Goal: Task Accomplishment & Management: Complete application form

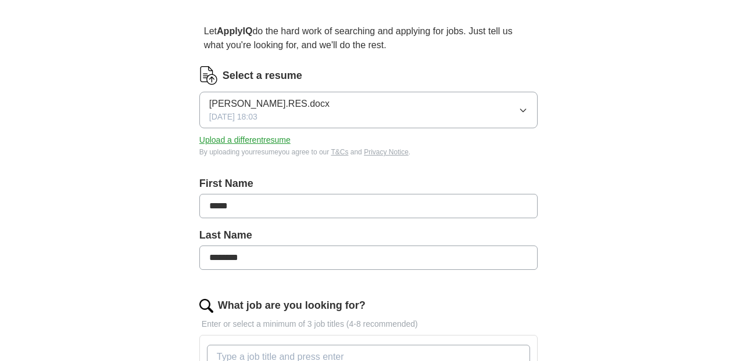
scroll to position [94, 0]
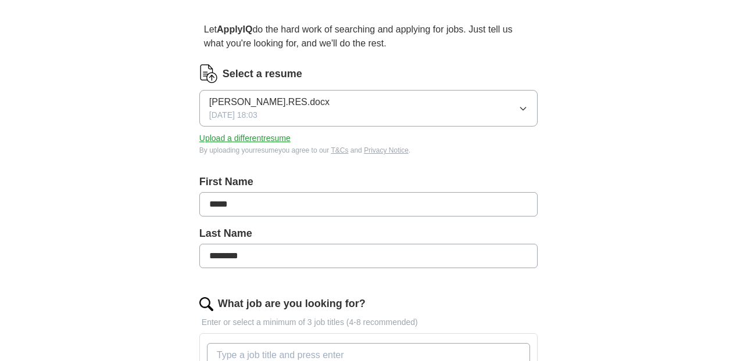
click at [516, 107] on button "[PERSON_NAME].RES.docx [DATE] 18:03" at bounding box center [368, 108] width 338 height 37
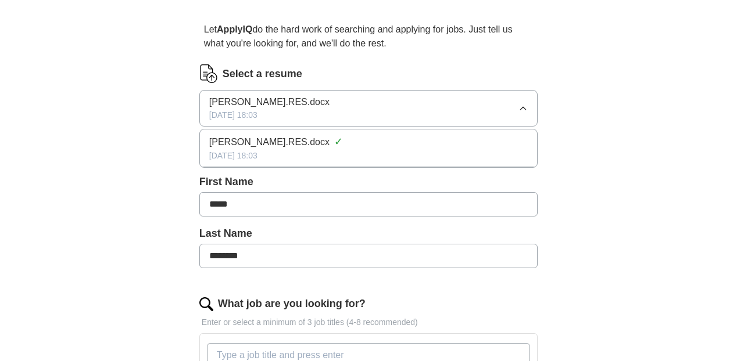
scroll to position [95, 0]
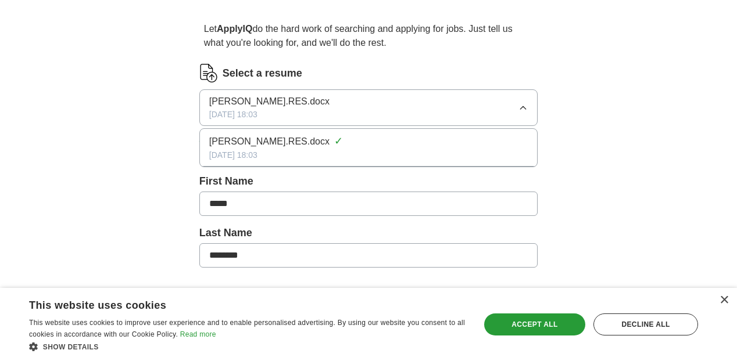
click at [516, 107] on button "[PERSON_NAME].RES.docx [DATE] 18:03" at bounding box center [368, 107] width 338 height 37
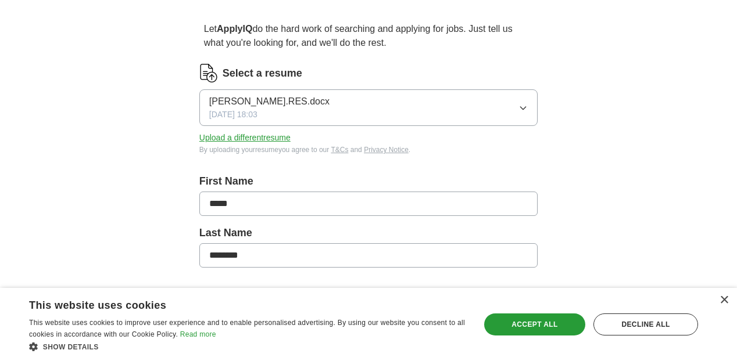
click at [286, 139] on button "Upload a different resume" at bounding box center [244, 138] width 91 height 12
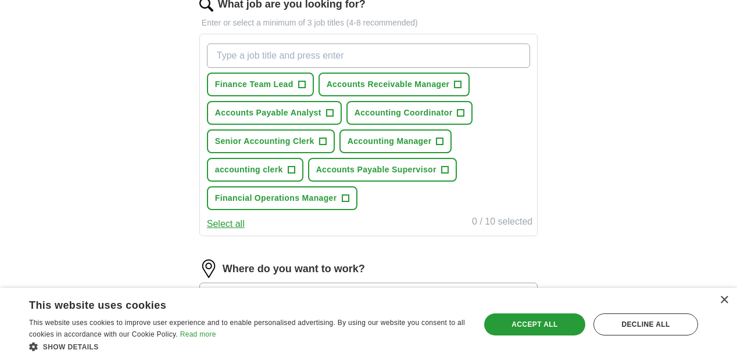
scroll to position [396, 0]
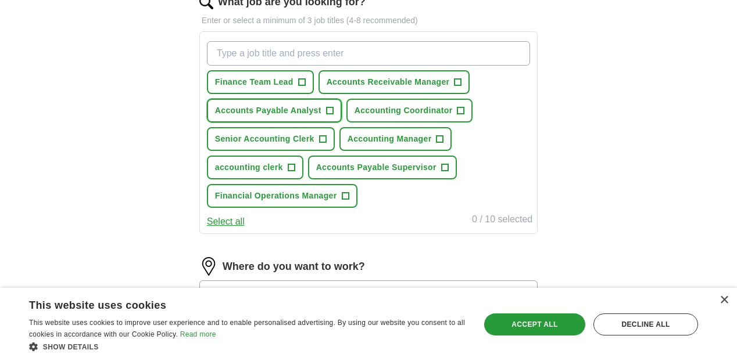
click at [335, 114] on button "Accounts Payable Analyst +" at bounding box center [274, 111] width 135 height 24
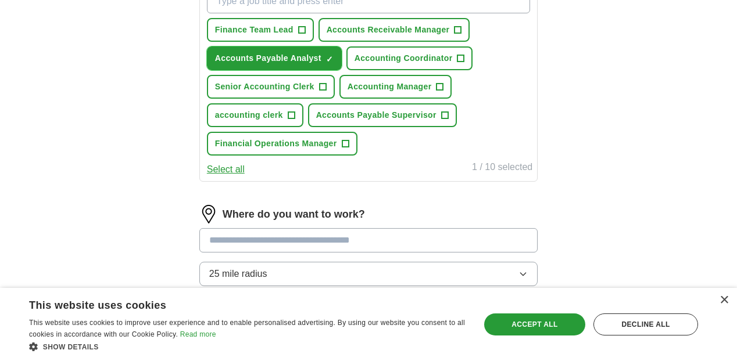
scroll to position [449, 0]
click at [335, 114] on span "Accounts Payable Supervisor" at bounding box center [376, 115] width 120 height 12
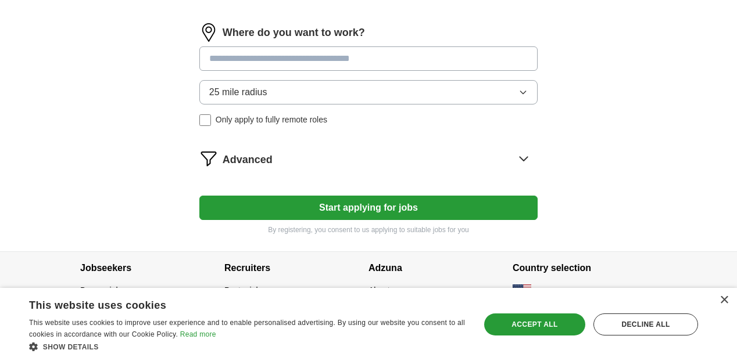
scroll to position [638, 0]
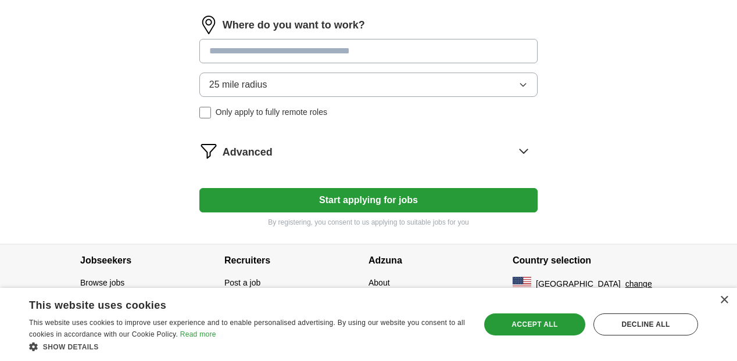
click at [321, 203] on button "Start applying for jobs" at bounding box center [368, 200] width 338 height 24
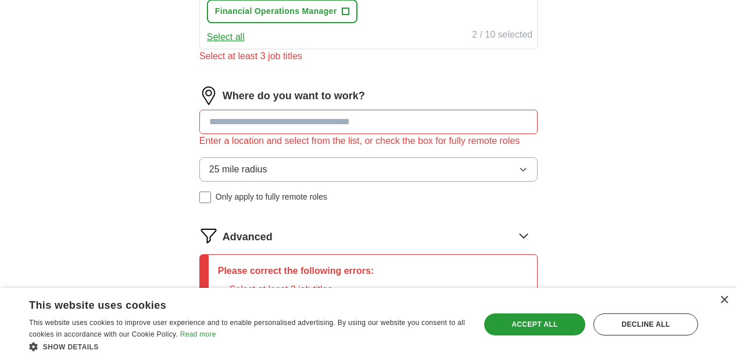
scroll to position [580, 0]
click at [324, 129] on input at bounding box center [368, 123] width 338 height 24
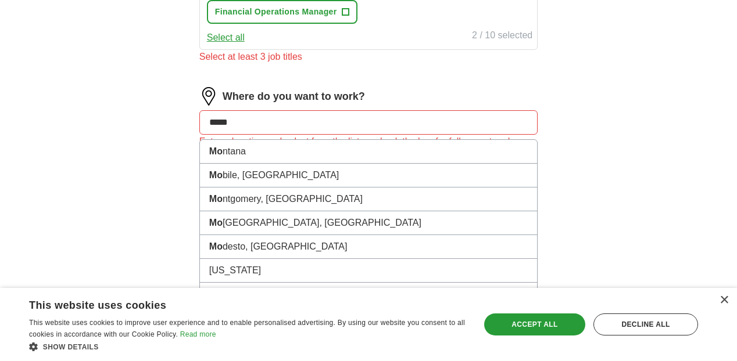
type input "******"
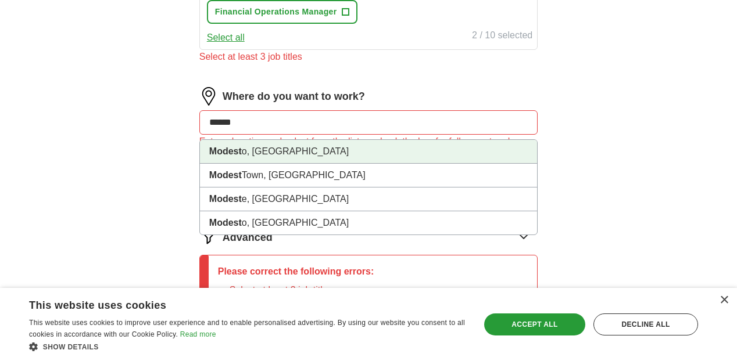
click at [306, 150] on li "Modest o, [GEOGRAPHIC_DATA]" at bounding box center [368, 152] width 337 height 24
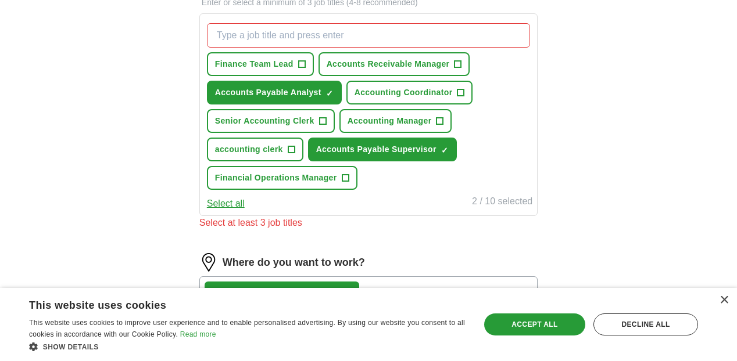
scroll to position [413, 0]
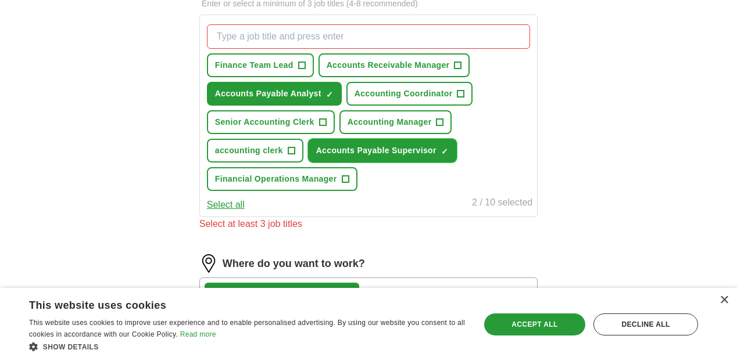
click at [0, 0] on span "×" at bounding box center [0, 0] width 0 height 0
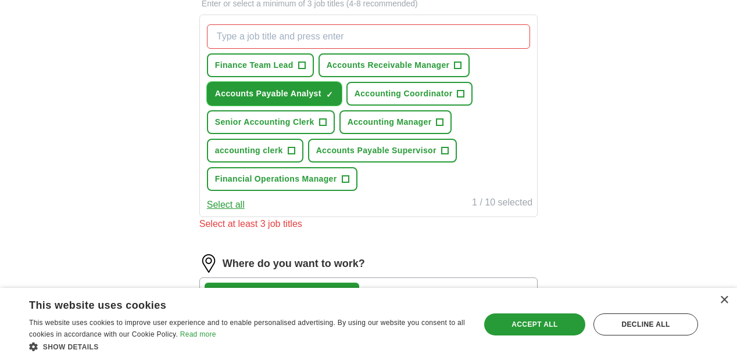
click at [0, 0] on span "×" at bounding box center [0, 0] width 0 height 0
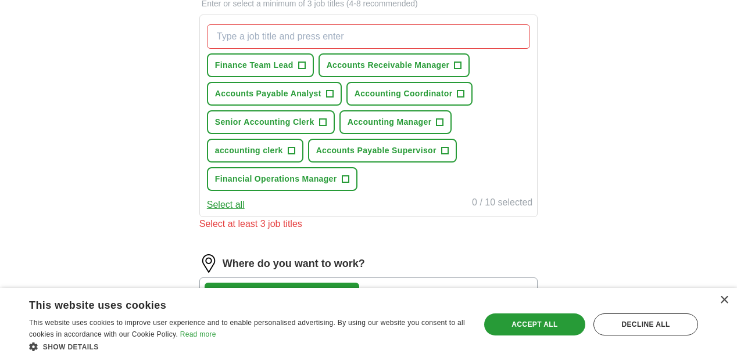
click at [310, 35] on input "What job are you looking for?" at bounding box center [368, 36] width 323 height 24
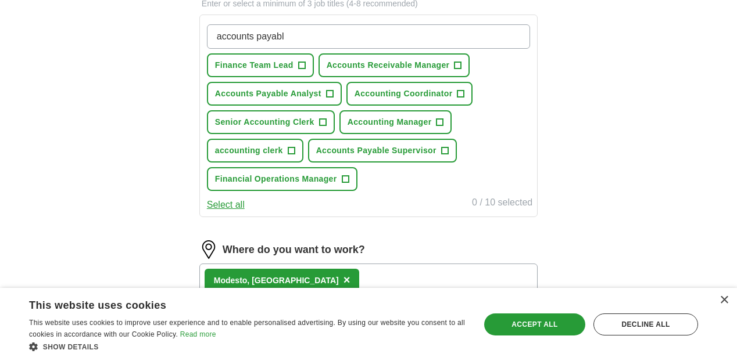
type input "accounts payable"
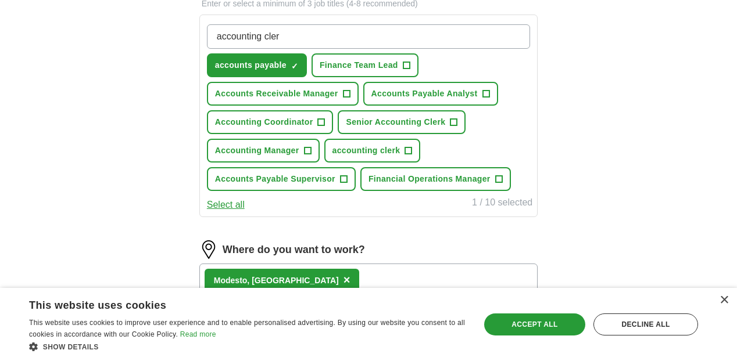
type input "accounting clerk"
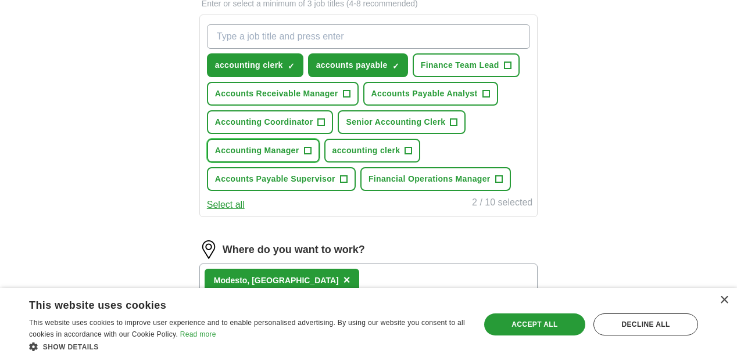
click at [291, 145] on span "Accounting Manager" at bounding box center [257, 151] width 84 height 12
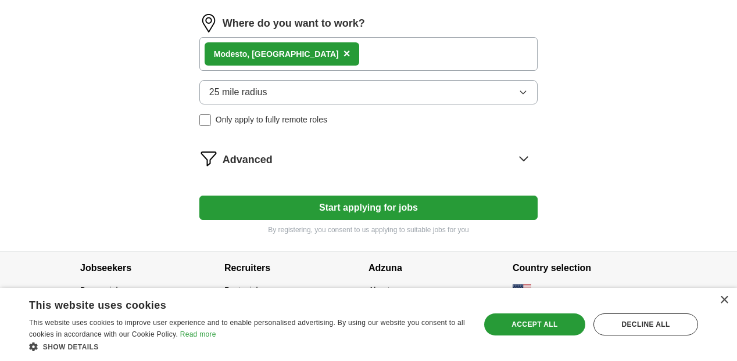
scroll to position [647, 0]
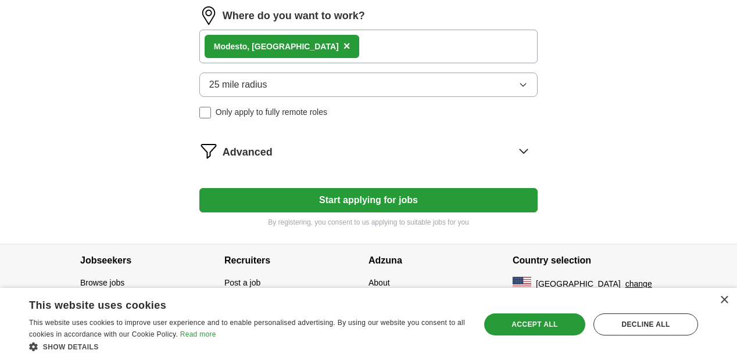
click at [507, 206] on button "Start applying for jobs" at bounding box center [368, 200] width 338 height 24
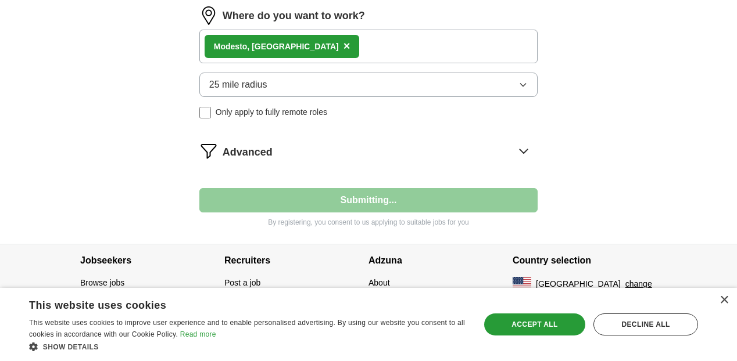
select select "**"
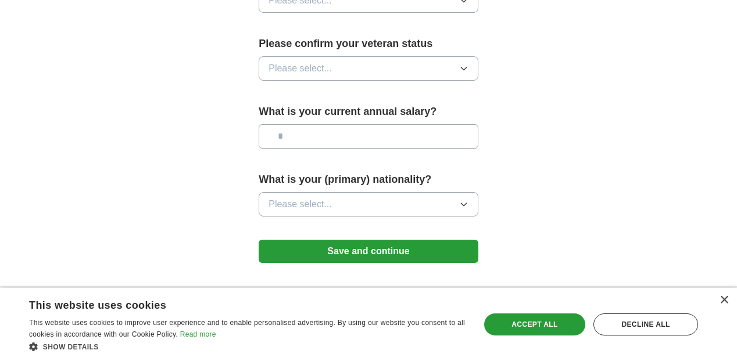
scroll to position [863, 0]
